Goal: Use online tool/utility: Use online tool/utility

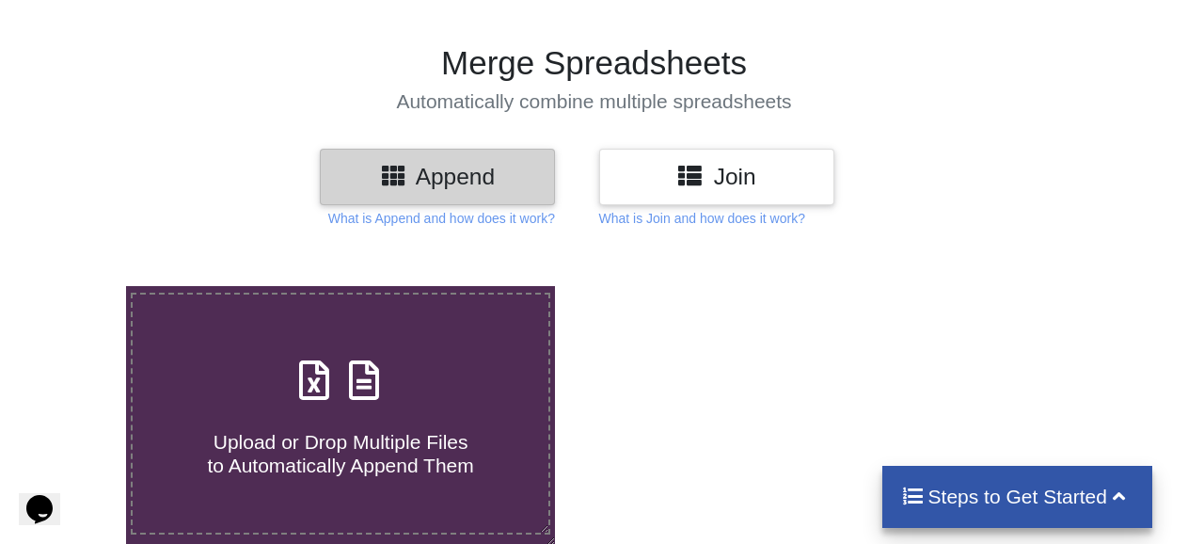
scroll to position [94, 0]
click at [315, 412] on h4 "Upload or Drop Multiple Files to Automatically Append Them" at bounding box center [341, 442] width 417 height 72
click at [78, 285] on input "Upload or Drop Multiple Files to Automatically Append Them" at bounding box center [78, 285] width 0 height 0
type input "C:\fakepath\hul SALES ANALYSIS.xlsx"
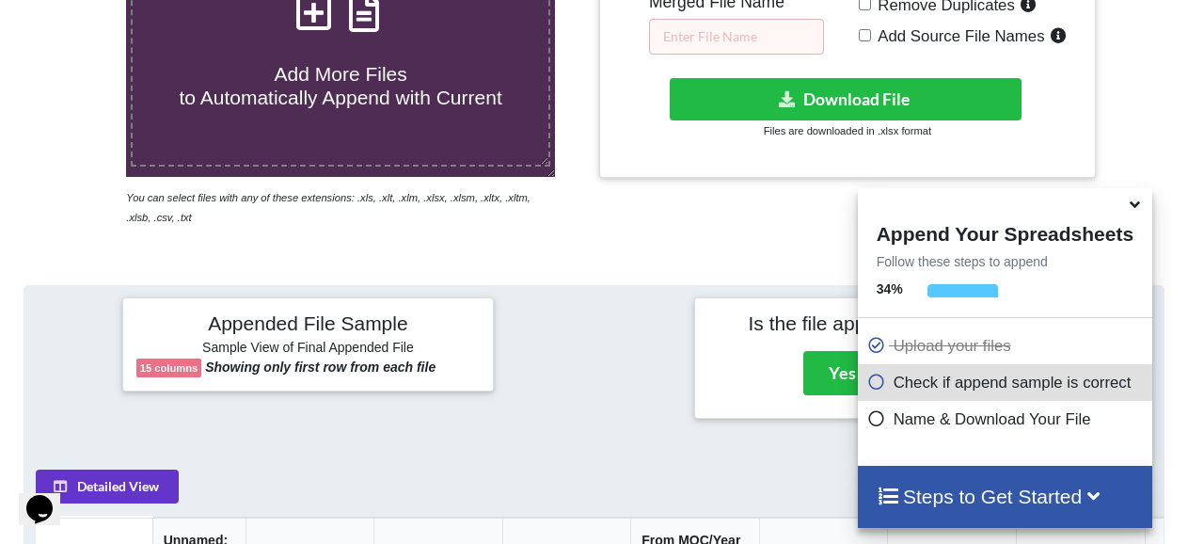
scroll to position [745, 0]
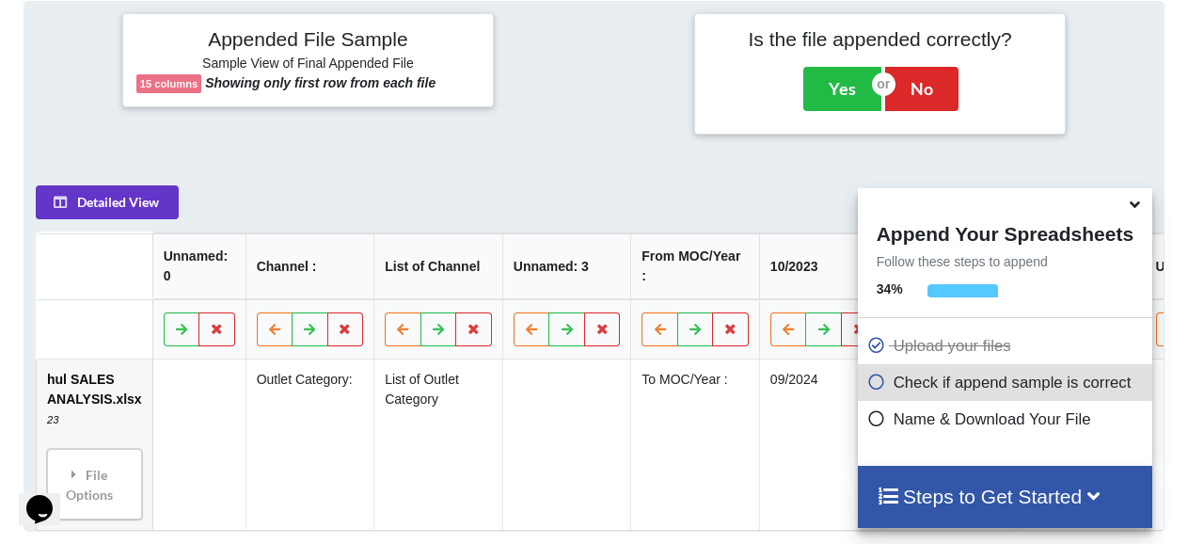
click at [1131, 207] on icon at bounding box center [1135, 201] width 20 height 17
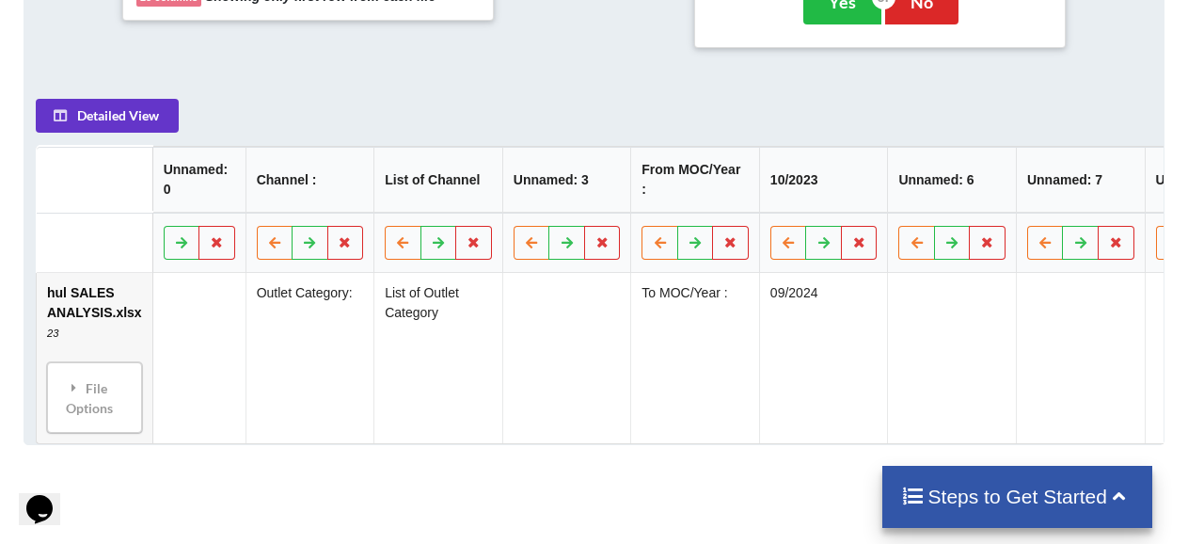
scroll to position [839, 0]
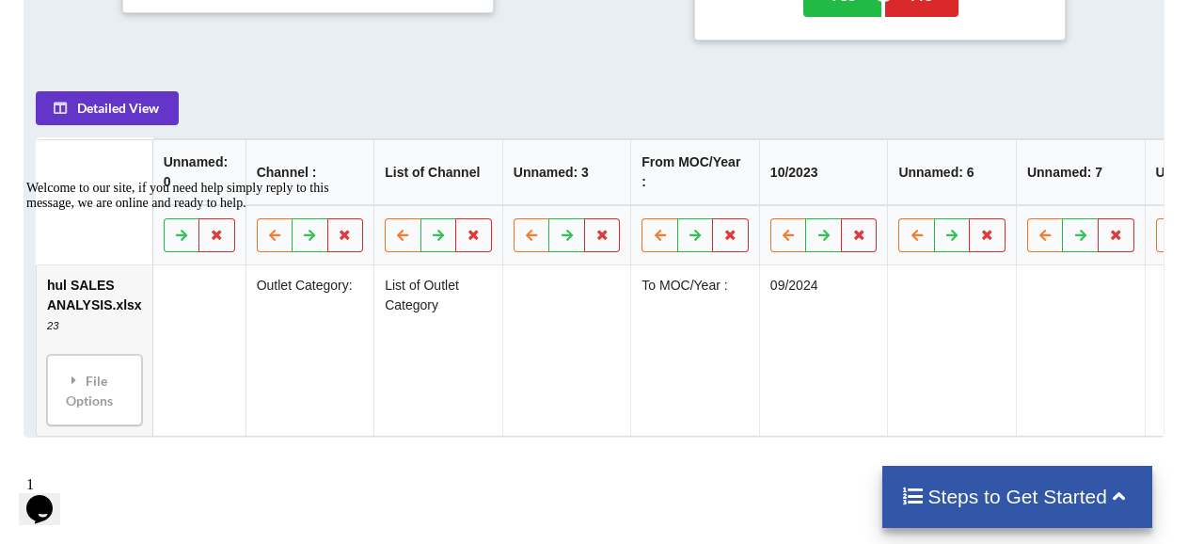
click at [210, 211] on div "Welcome to our site, if you need help simply reply to this message, we are onli…" at bounding box center [195, 196] width 339 height 30
click at [339, 211] on div "Welcome to our site, if you need help simply reply to this message, we are onli…" at bounding box center [195, 196] width 339 height 30
drag, startPoint x: 298, startPoint y: 247, endPoint x: 496, endPoint y: 419, distance: 261.5
click at [358, 246] on html "Welcome to our site, if you need help simply reply to this message, we are onli…" at bounding box center [188, 316] width 339 height 286
click at [120, 470] on div "Add More Files to Automatically Append with Current You can select files with a…" at bounding box center [594, 122] width 1188 height 1244
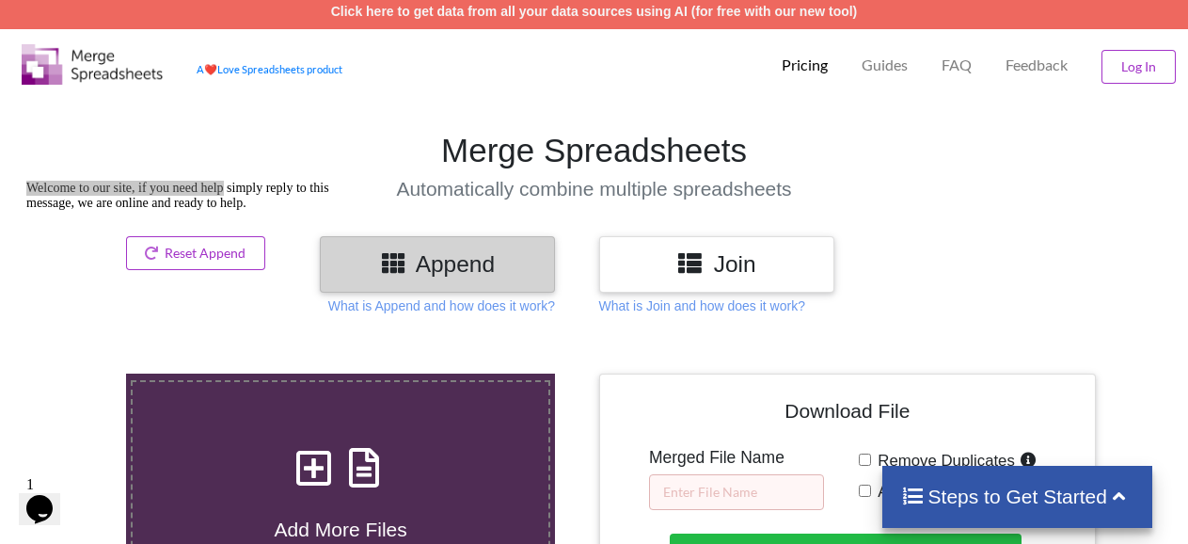
scroll to position [0, 0]
